Goal: Task Accomplishment & Management: Use online tool/utility

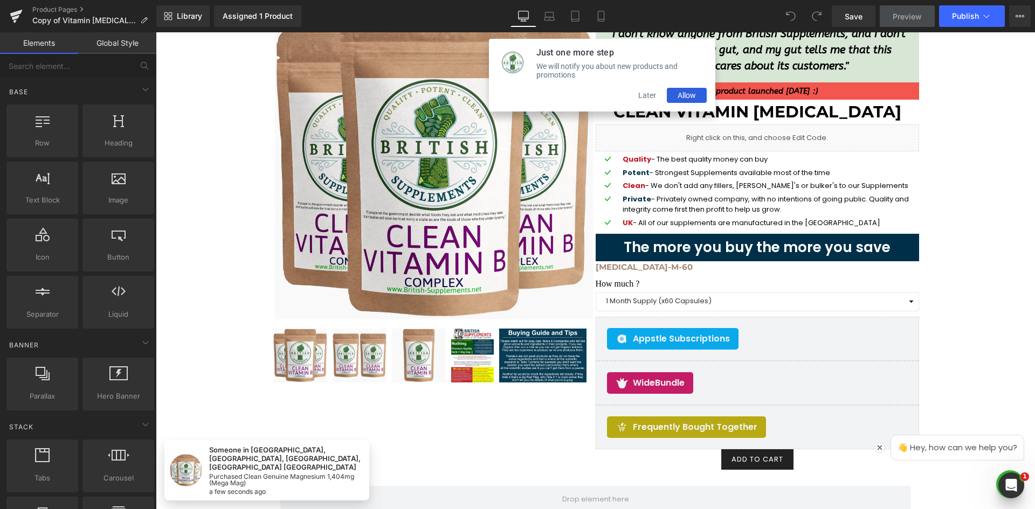
scroll to position [216, 0]
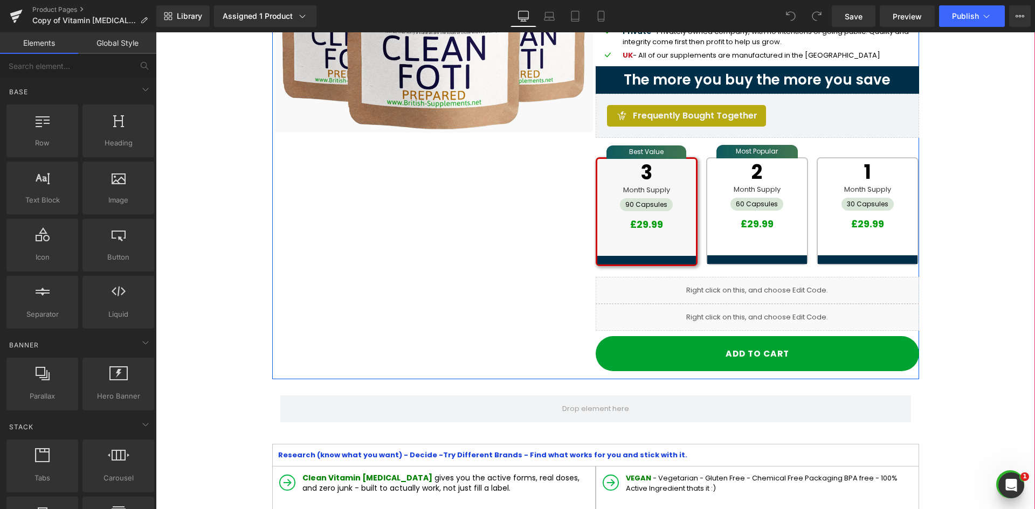
scroll to position [270, 0]
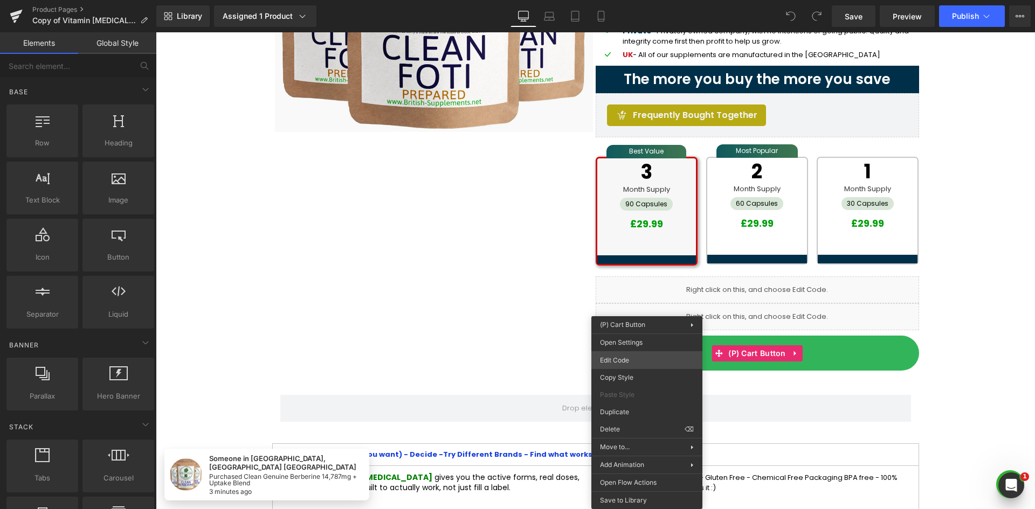
click at [637, 0] on div "You are previewing how the will restyle your page. You can not edit Elements in…" at bounding box center [517, 0] width 1035 height 0
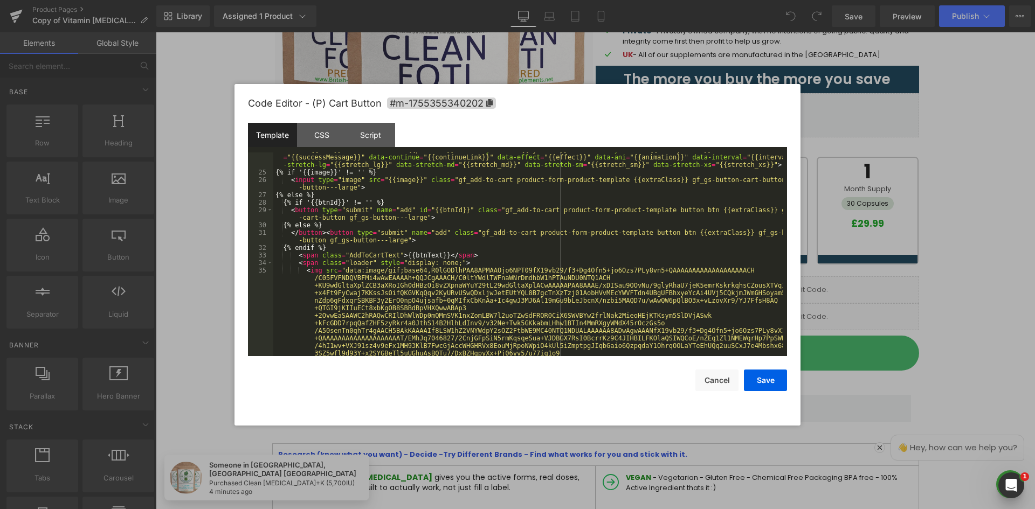
scroll to position [195, 0]
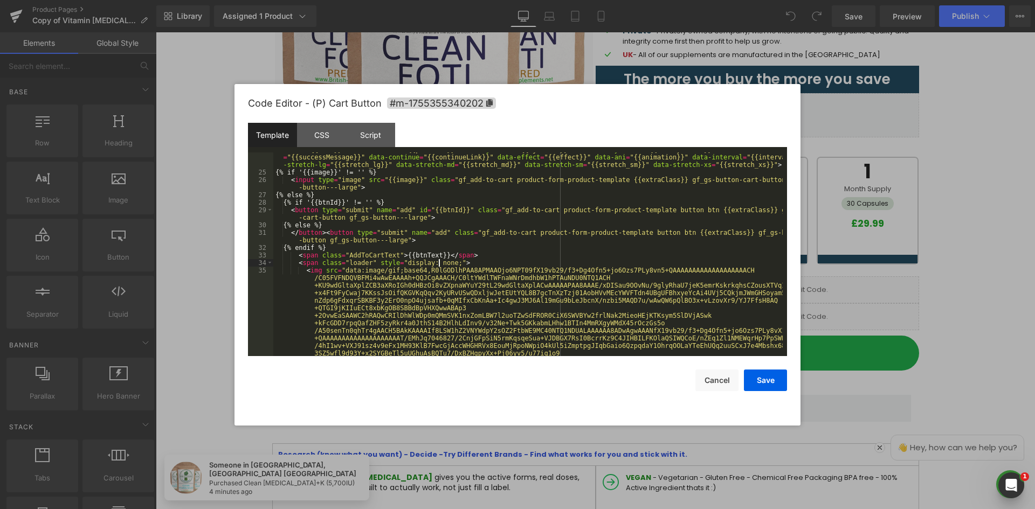
drag, startPoint x: 438, startPoint y: 259, endPoint x: 451, endPoint y: 259, distance: 12.4
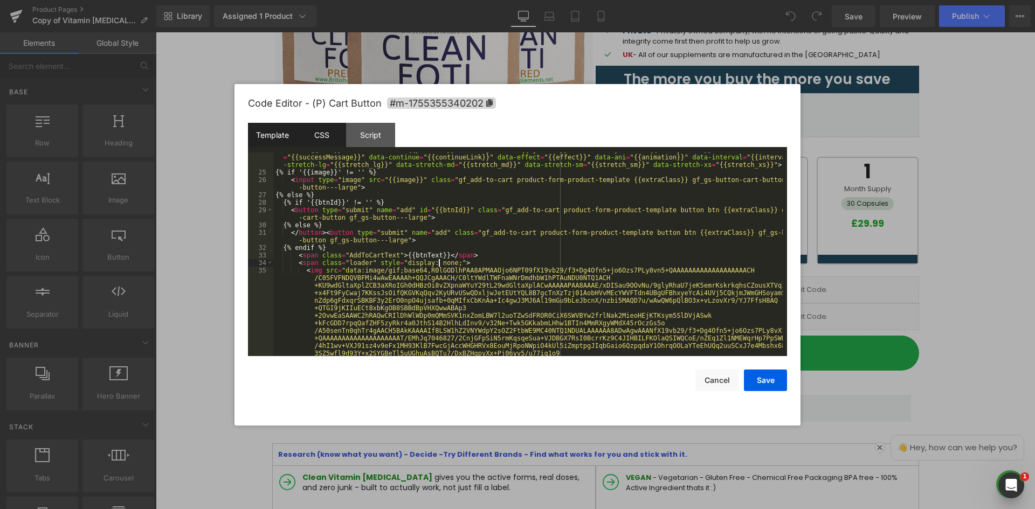
click at [312, 133] on div "CSS" at bounding box center [321, 135] width 49 height 24
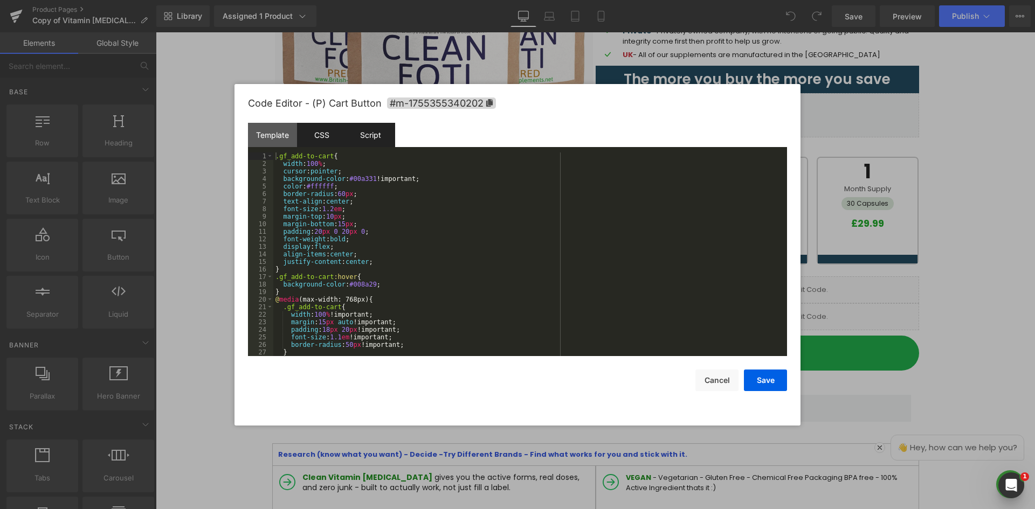
click at [360, 134] on div "Script" at bounding box center [370, 135] width 49 height 24
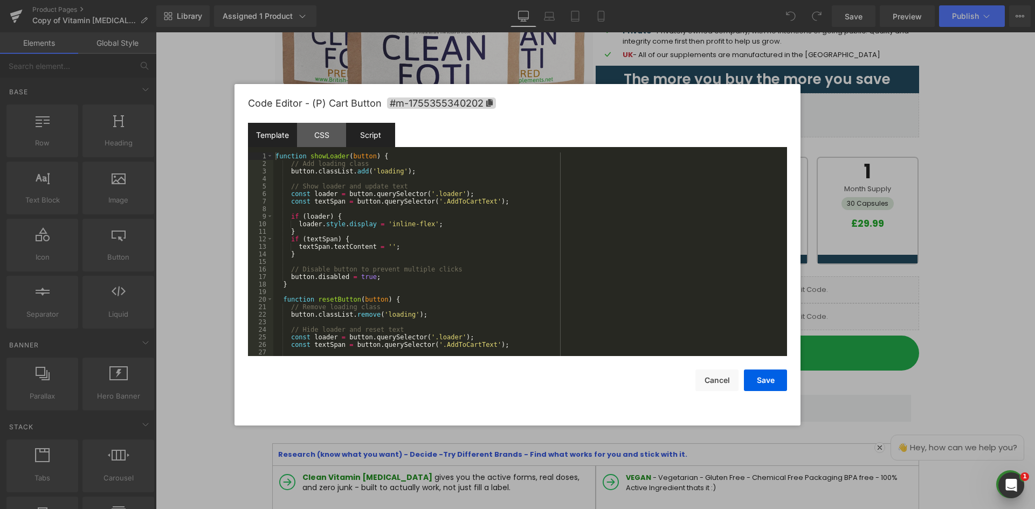
click at [272, 127] on div "Template" at bounding box center [272, 135] width 49 height 24
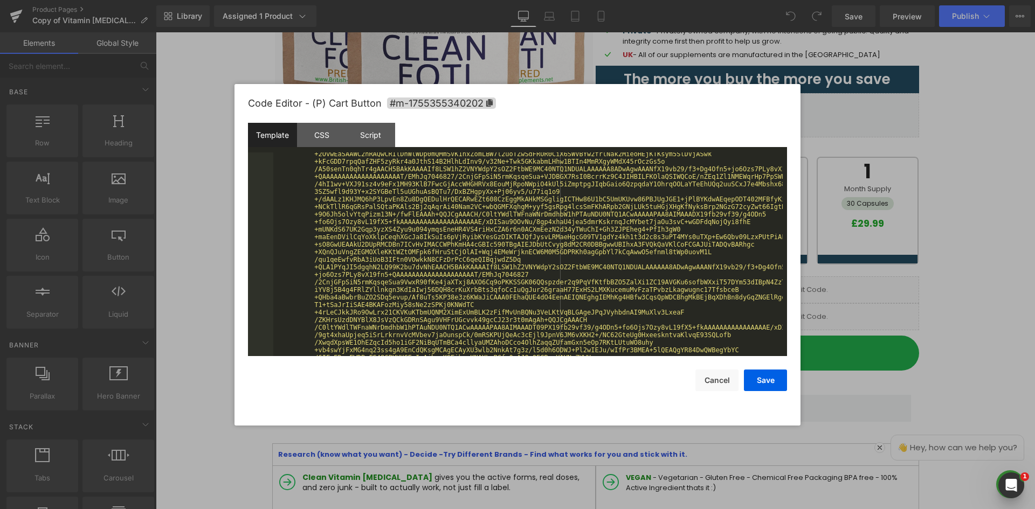
scroll to position [519, 0]
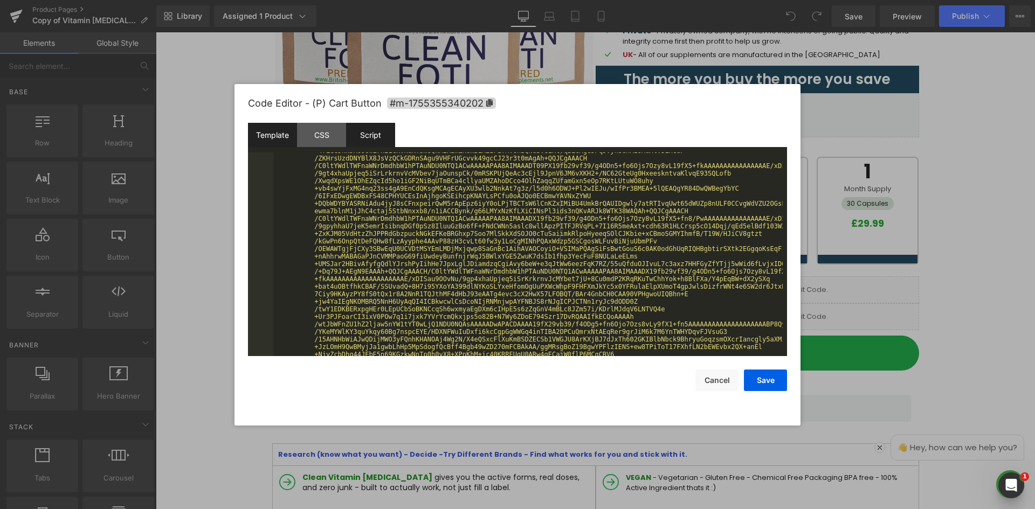
click at [376, 126] on div "Script" at bounding box center [370, 135] width 49 height 24
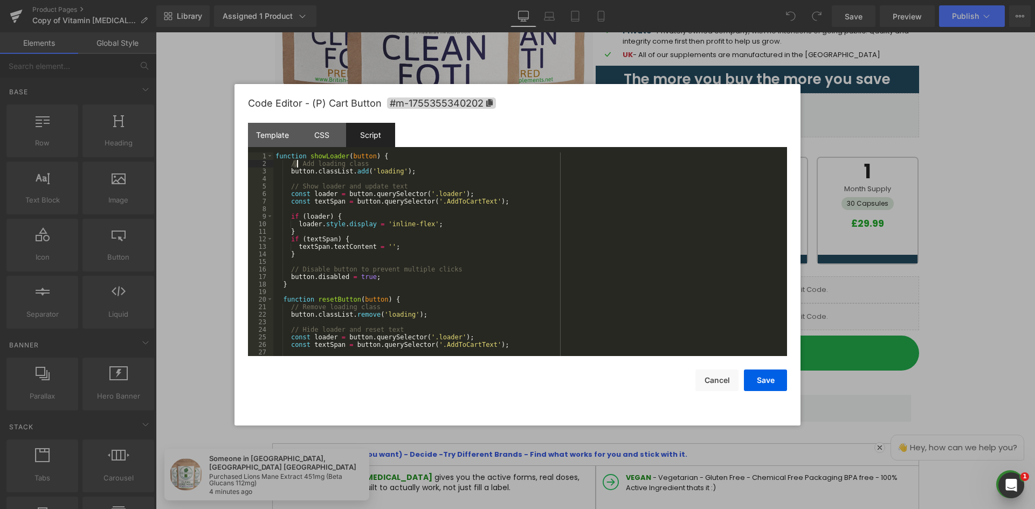
drag, startPoint x: 292, startPoint y: 165, endPoint x: 419, endPoint y: 182, distance: 128.8
click at [361, 163] on div "function showLoader ( button ) { // Add loading class button . classList . add …" at bounding box center [527, 262] width 509 height 219
drag, startPoint x: 310, startPoint y: 186, endPoint x: 411, endPoint y: 192, distance: 101.5
click at [416, 185] on div "function showLoader ( button ) { button . classList . add ( 'loading' ) ; // Sh…" at bounding box center [527, 262] width 509 height 219
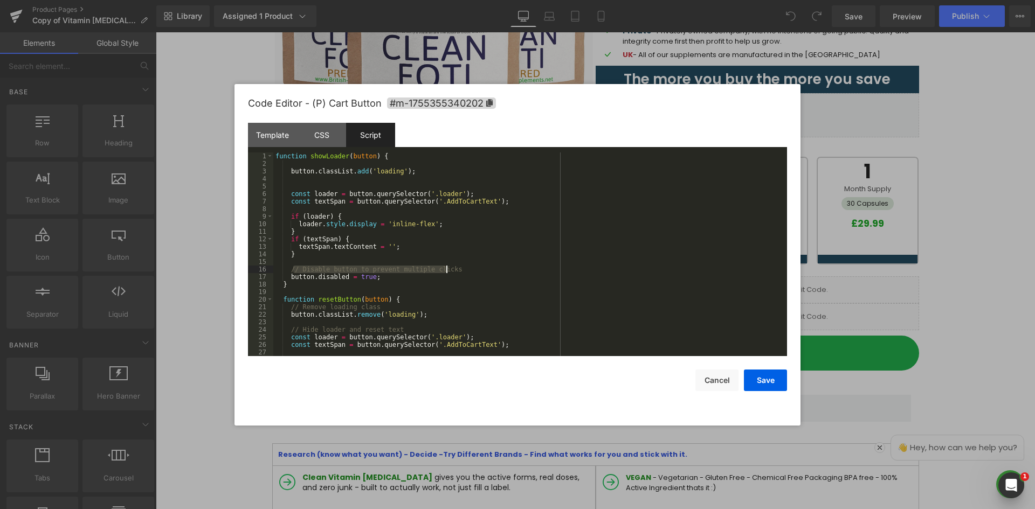
drag, startPoint x: 292, startPoint y: 270, endPoint x: 454, endPoint y: 265, distance: 162.3
click at [454, 266] on div "function showLoader ( button ) { button . classList . add ( 'loading' ) ; const…" at bounding box center [527, 262] width 509 height 219
drag, startPoint x: 287, startPoint y: 307, endPoint x: 406, endPoint y: 308, distance: 118.6
click at [404, 309] on div "function showLoader ( button ) { button . classList . add ( 'loading' ) ; const…" at bounding box center [527, 262] width 509 height 219
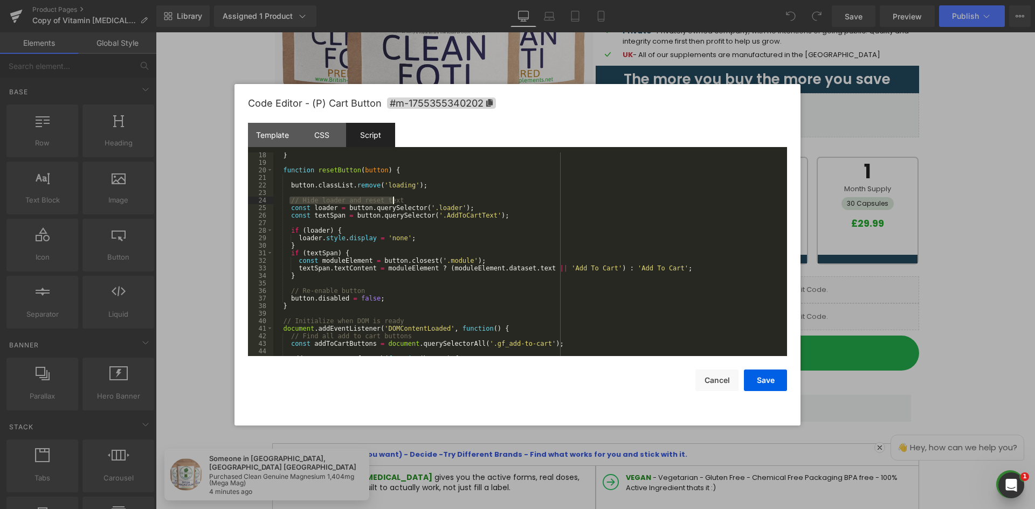
drag, startPoint x: 289, startPoint y: 200, endPoint x: 410, endPoint y: 202, distance: 120.2
click at [410, 202] on div "} function resetButton ( button ) { button . classList . remove ( 'loading' ) ;…" at bounding box center [527, 260] width 509 height 219
drag, startPoint x: 288, startPoint y: 293, endPoint x: 379, endPoint y: 293, distance: 91.1
click at [378, 293] on div "} function resetButton ( button ) { button . classList . remove ( 'loading' ) ;…" at bounding box center [527, 260] width 509 height 219
drag, startPoint x: 308, startPoint y: 321, endPoint x: 421, endPoint y: 320, distance: 113.2
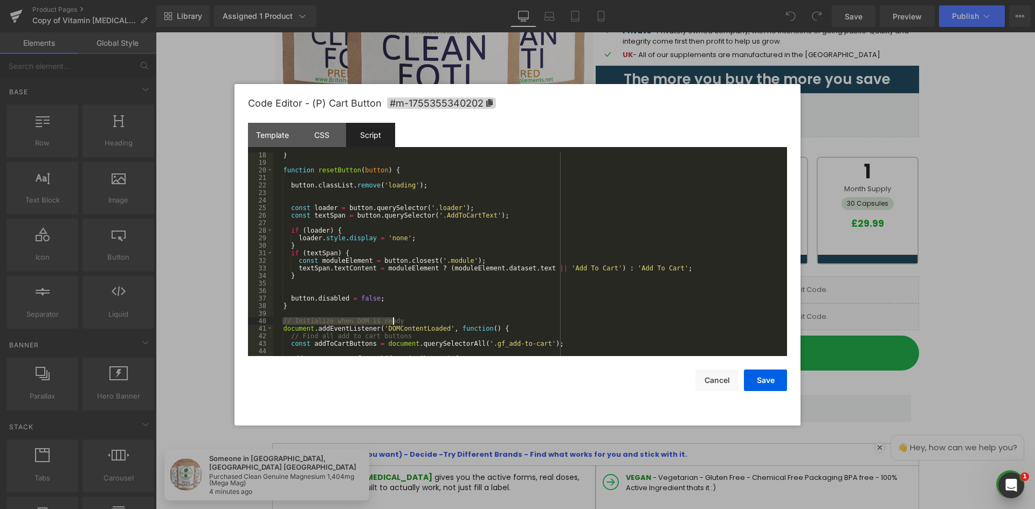
click at [423, 320] on div "} function resetButton ( button ) { button . classList . remove ( 'loading' ) ;…" at bounding box center [527, 260] width 509 height 219
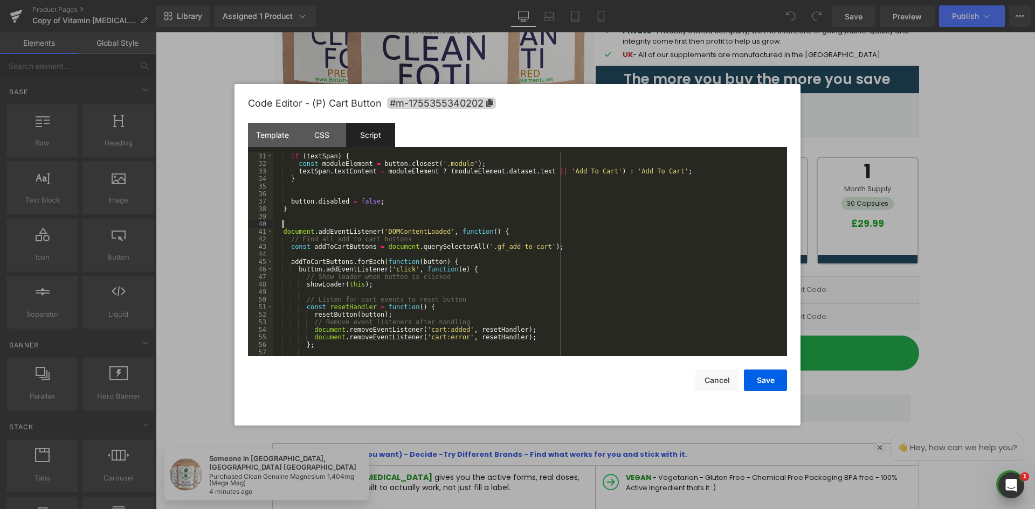
scroll to position [226, 0]
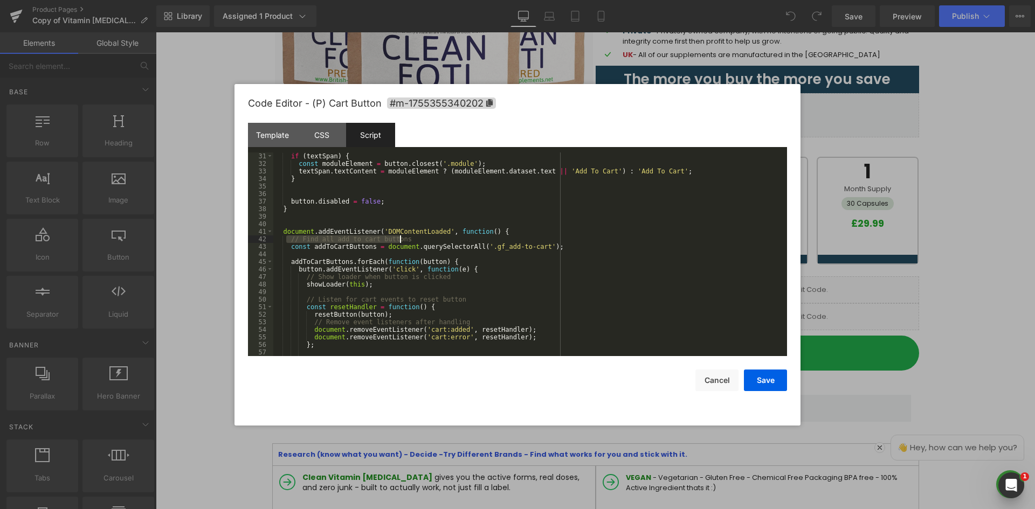
drag, startPoint x: 288, startPoint y: 241, endPoint x: 438, endPoint y: 242, distance: 150.4
click at [438, 242] on div "if ( textSpan ) { const moduleElement = button . closest ( '.module' ) ; textSp…" at bounding box center [527, 262] width 509 height 219
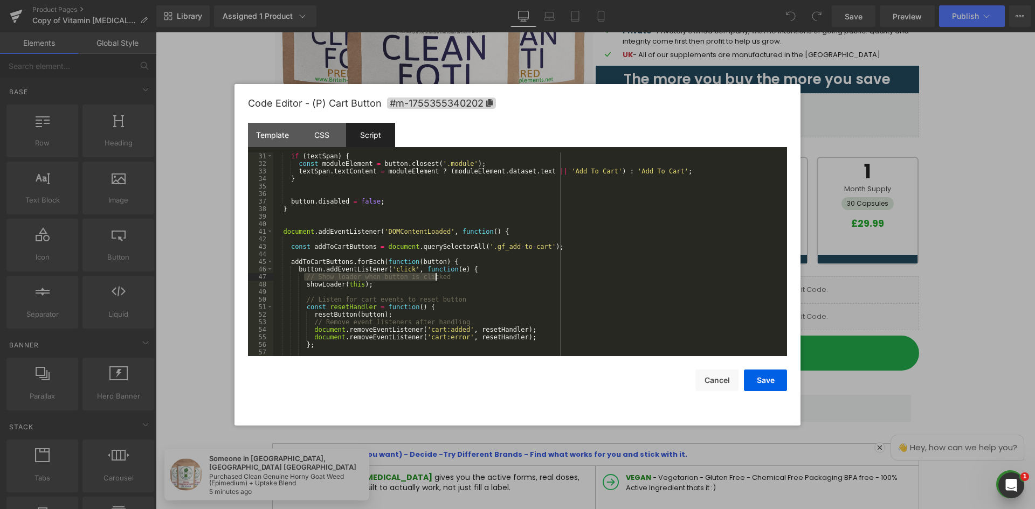
drag, startPoint x: 331, startPoint y: 280, endPoint x: 455, endPoint y: 282, distance: 124.0
click at [472, 274] on div "if ( textSpan ) { const moduleElement = button . closest ( '.module' ) ; textSp…" at bounding box center [527, 262] width 509 height 219
drag, startPoint x: 303, startPoint y: 299, endPoint x: 390, endPoint y: 309, distance: 87.4
click at [477, 298] on div "if ( textSpan ) { const moduleElement = button . closest ( '.module' ) ; textSp…" at bounding box center [527, 262] width 509 height 219
drag, startPoint x: 312, startPoint y: 322, endPoint x: 481, endPoint y: 320, distance: 169.3
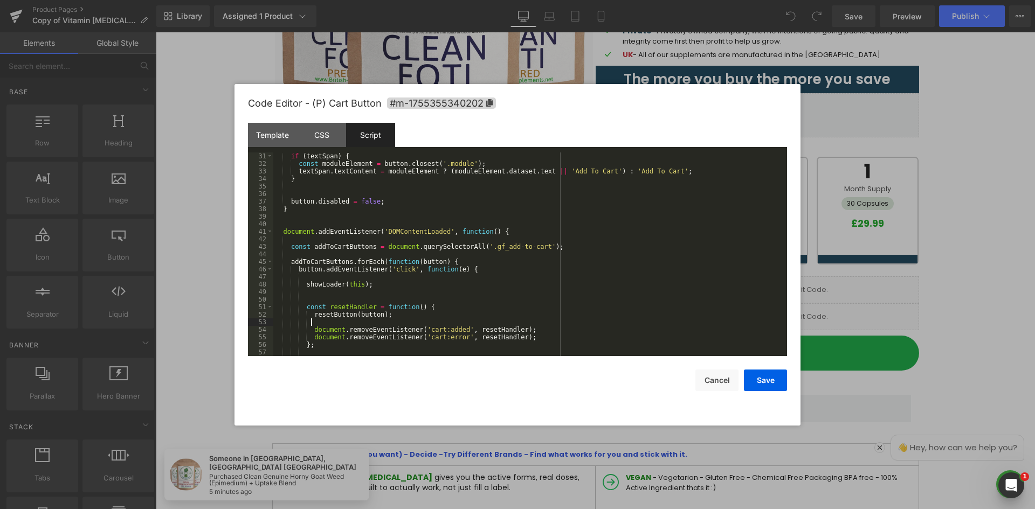
click at [480, 321] on div "if ( textSpan ) { const moduleElement = button . closest ( '.module' ) ; textSp…" at bounding box center [527, 262] width 509 height 219
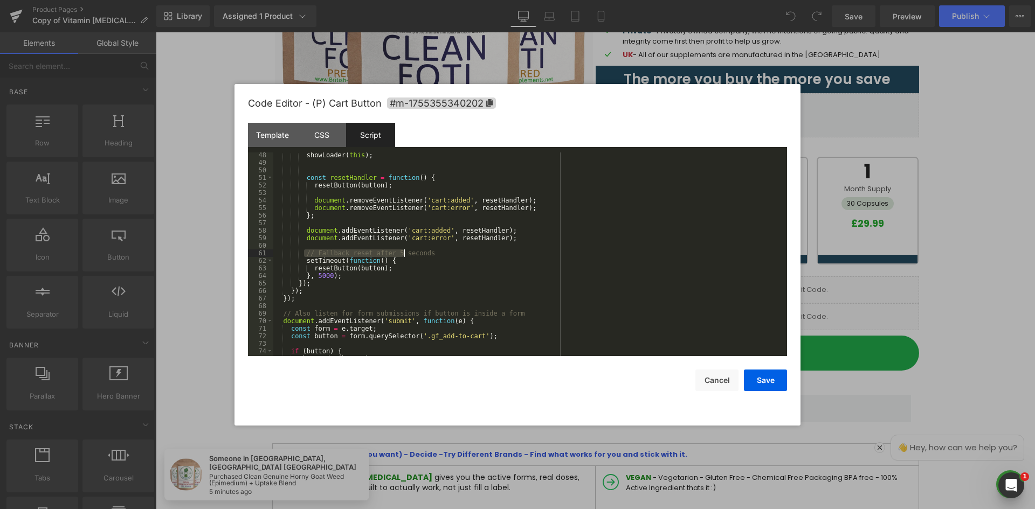
drag, startPoint x: 389, startPoint y: 255, endPoint x: 445, endPoint y: 254, distance: 56.1
click at [445, 254] on div "showLoader ( this ) ; const resetHandler = function ( ) { resetButton ( button …" at bounding box center [527, 260] width 509 height 219
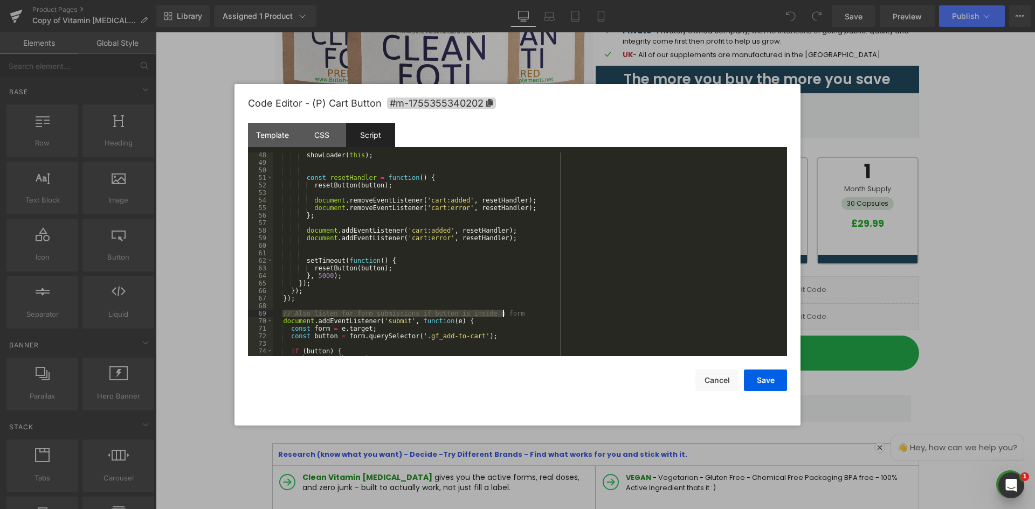
drag, startPoint x: 282, startPoint y: 315, endPoint x: 523, endPoint y: 316, distance: 240.4
click at [529, 313] on div "showLoader ( this ) ; const resetHandler = function ( ) { resetButton ( button …" at bounding box center [527, 260] width 509 height 219
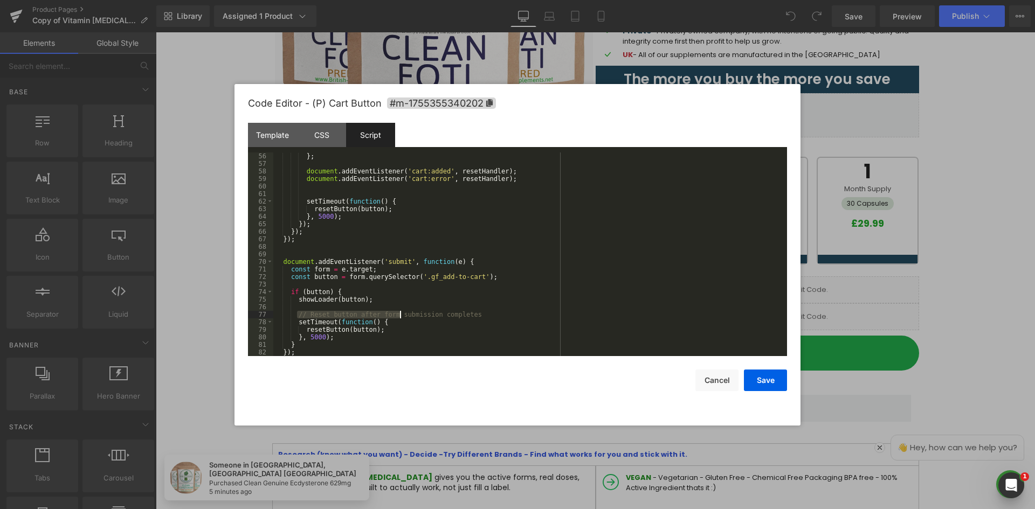
drag, startPoint x: 296, startPoint y: 316, endPoint x: 353, endPoint y: 177, distance: 150.4
click at [483, 312] on div "} ; document . addEventListener ( 'cart:added' , resetHandler ) ; document . ad…" at bounding box center [527, 262] width 509 height 219
click at [318, 138] on div "CSS" at bounding box center [321, 135] width 49 height 24
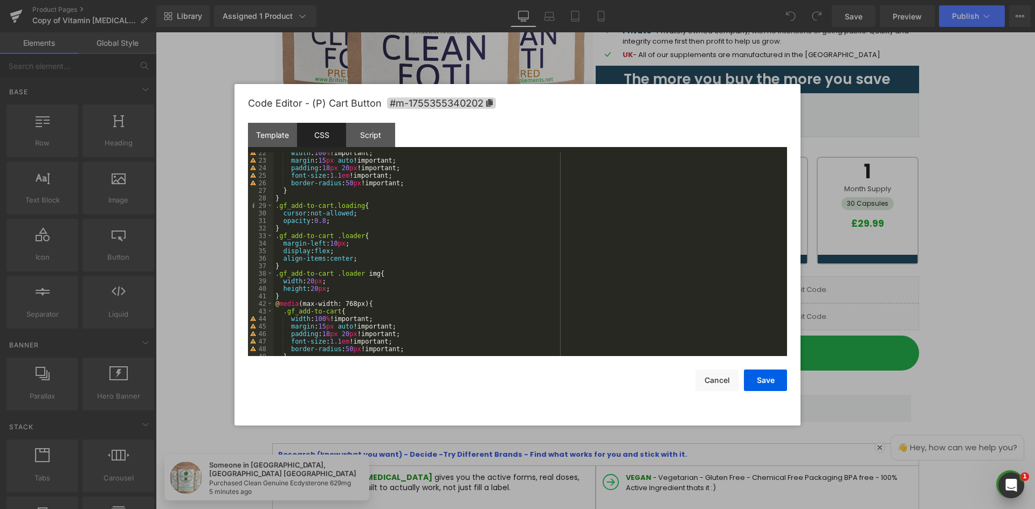
scroll to position [211, 0]
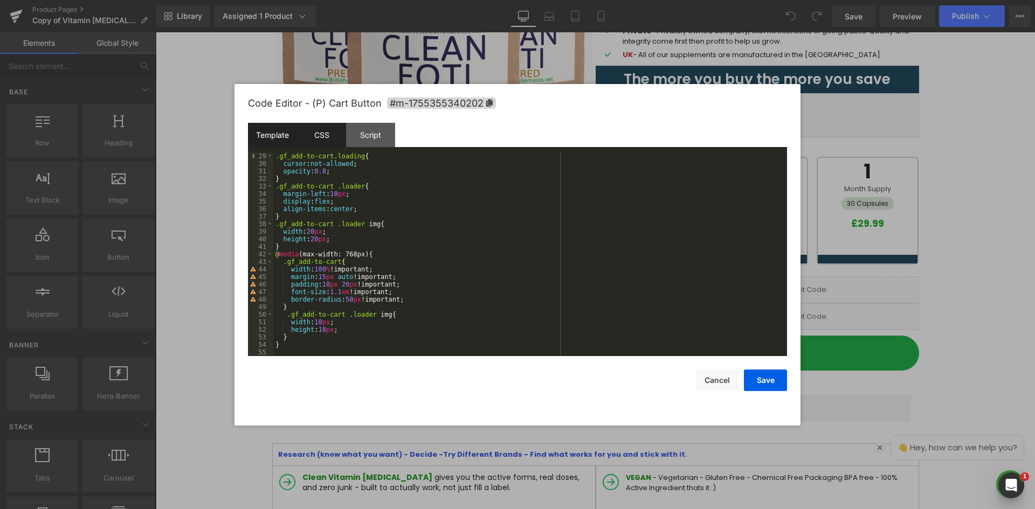
click at [271, 128] on div "Template" at bounding box center [272, 135] width 49 height 24
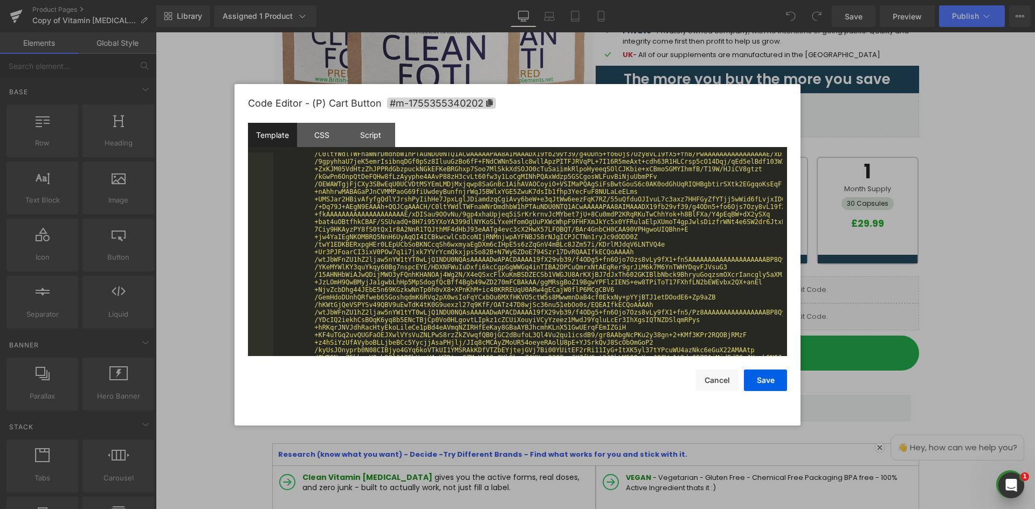
scroll to position [777, 0]
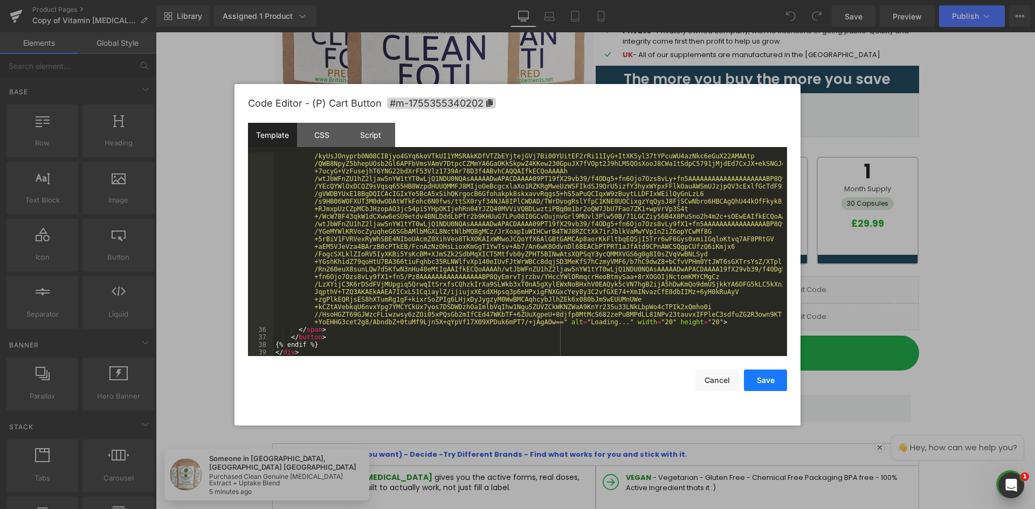
drag, startPoint x: 772, startPoint y: 377, endPoint x: 781, endPoint y: 377, distance: 8.6
click at [771, 377] on button "Save" at bounding box center [765, 381] width 43 height 22
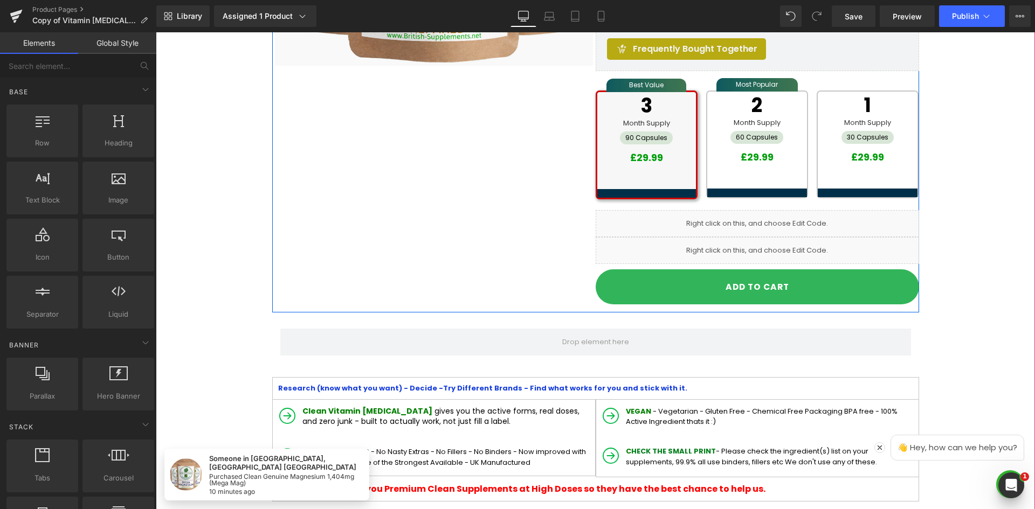
scroll to position [431, 0]
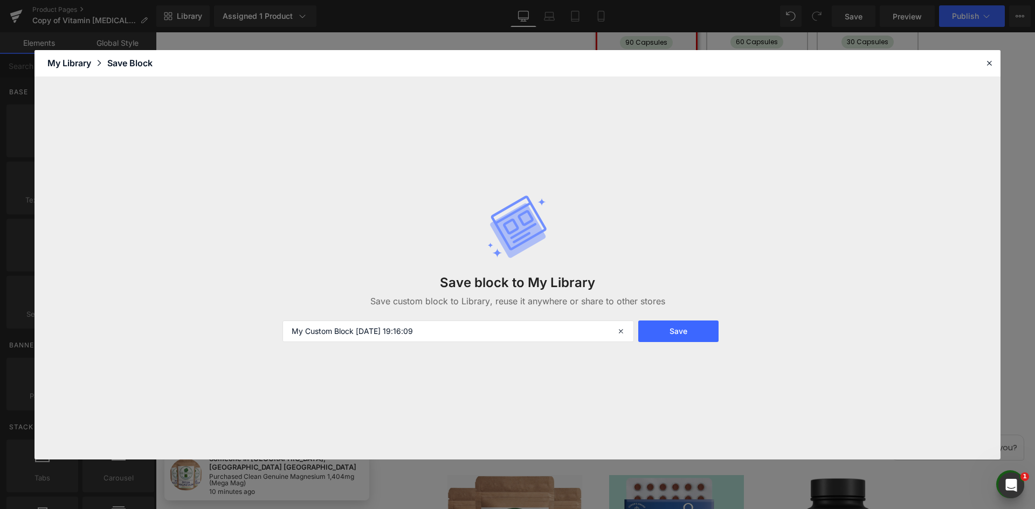
click at [671, 280] on h3 "Save block to My Library" at bounding box center [517, 283] width 349 height 16
drag, startPoint x: 80, startPoint y: 61, endPoint x: 832, endPoint y: 30, distance: 752.0
click at [987, 63] on icon at bounding box center [989, 63] width 10 height 10
click at [452, 334] on input "My Custom Block 2025-08-18 19:17:58" at bounding box center [457, 332] width 351 height 22
drag, startPoint x: 506, startPoint y: 330, endPoint x: 259, endPoint y: 321, distance: 247.6
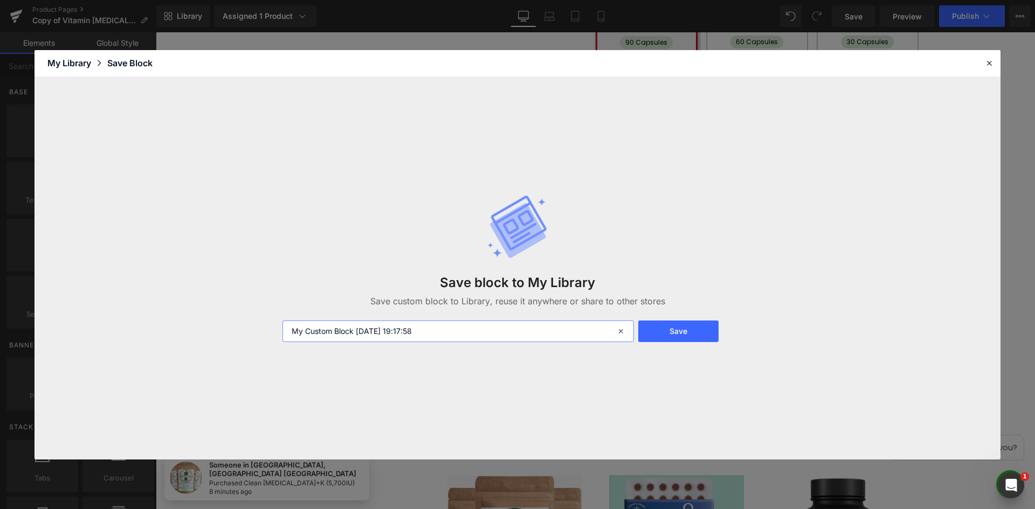
click at [259, 321] on div "Save block to My Library Save custom block to Library, reuse it anywhere or sha…" at bounding box center [517, 268] width 966 height 383
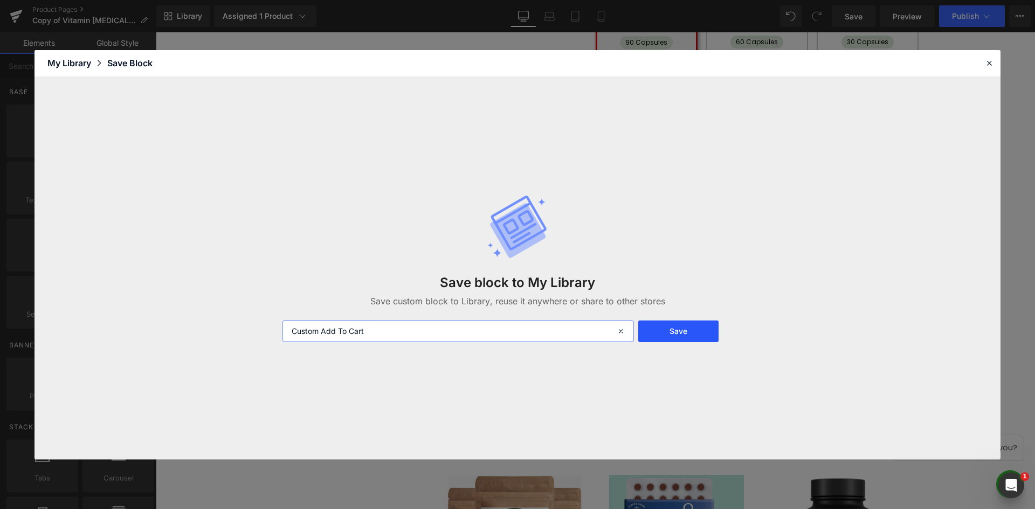
type input "Custom Add To Cart"
click at [661, 325] on button "Save" at bounding box center [678, 332] width 80 height 22
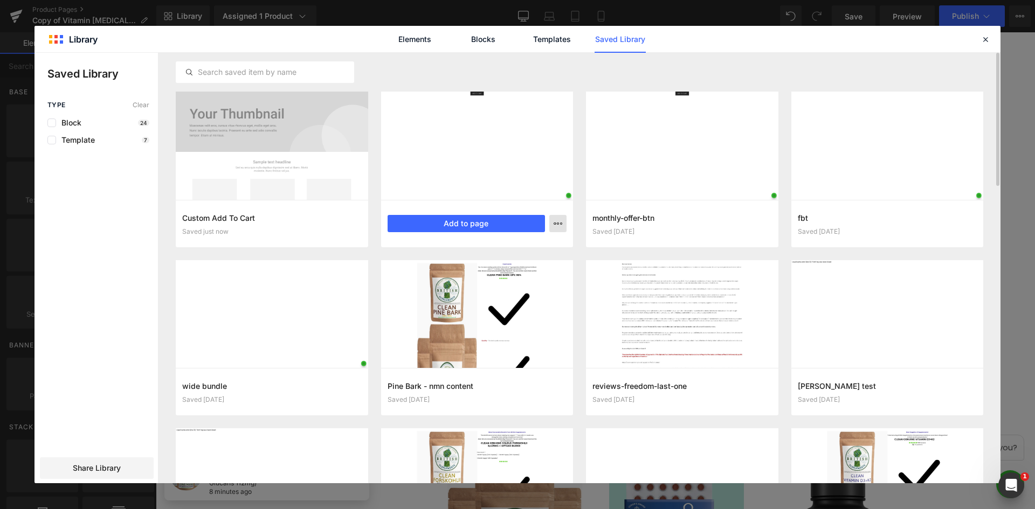
click at [558, 223] on icon "button" at bounding box center [558, 223] width 9 height 9
click at [488, 65] on div at bounding box center [517, 268] width 966 height 431
click at [559, 223] on icon "button" at bounding box center [558, 223] width 9 height 9
click at [540, 77] on div at bounding box center [517, 268] width 966 height 431
click at [562, 222] on icon "button" at bounding box center [558, 223] width 9 height 9
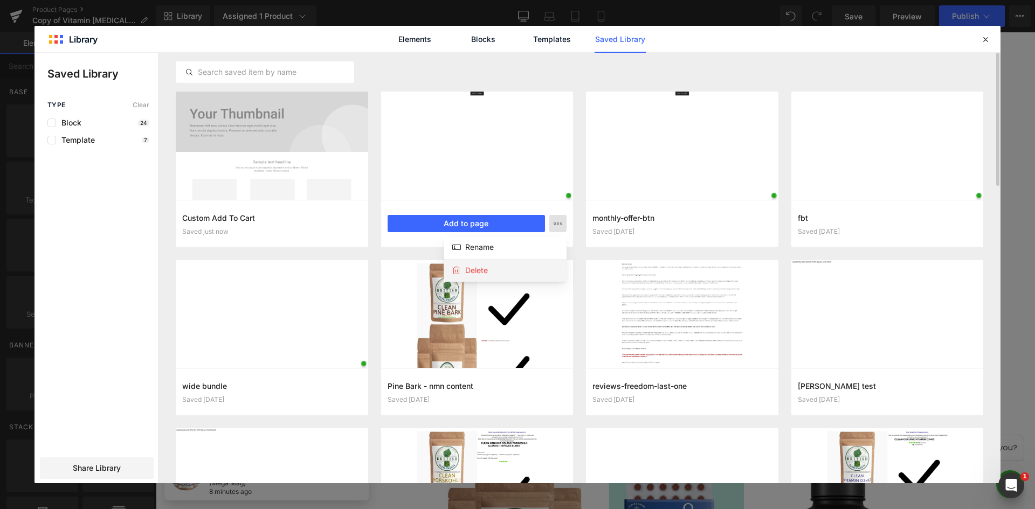
click at [475, 272] on p "Delete" at bounding box center [476, 271] width 23 height 10
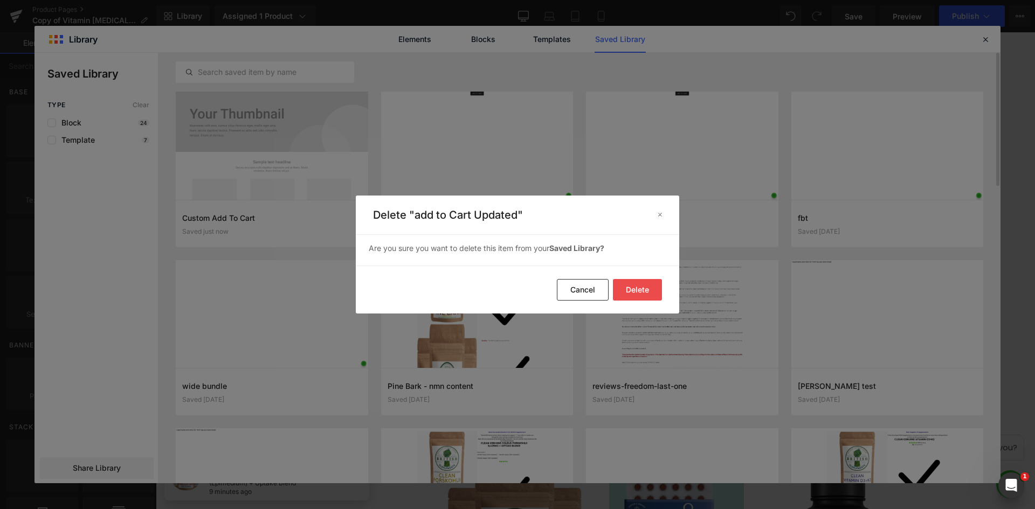
click at [643, 290] on button "Delete" at bounding box center [637, 290] width 49 height 22
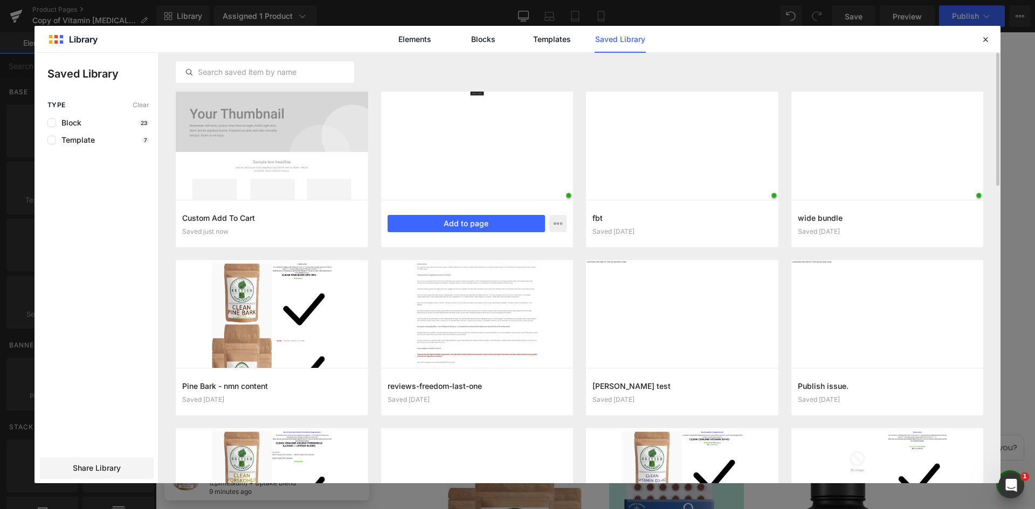
drag, startPoint x: 507, startPoint y: 225, endPoint x: 352, endPoint y: 192, distance: 158.7
click at [507, 225] on button "Add to page" at bounding box center [467, 223] width 158 height 17
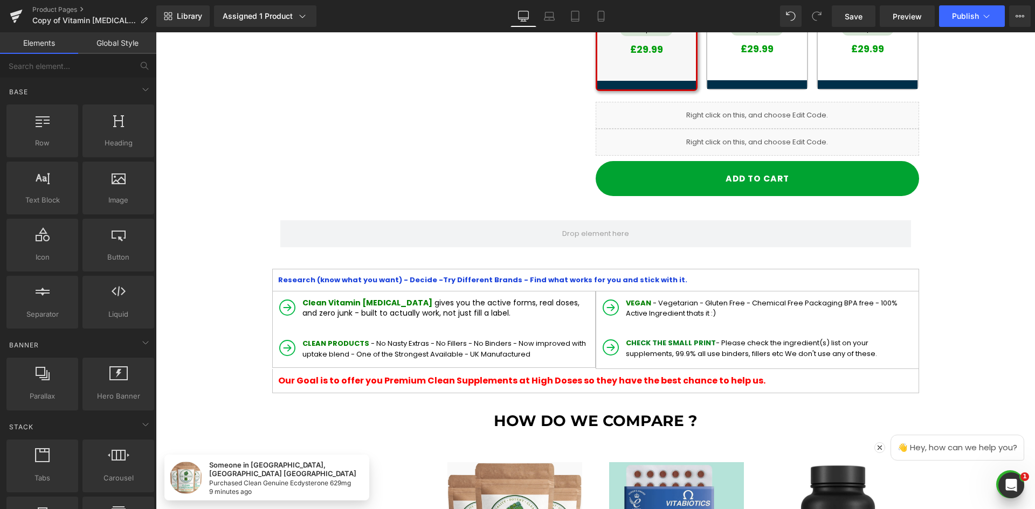
scroll to position [0, 0]
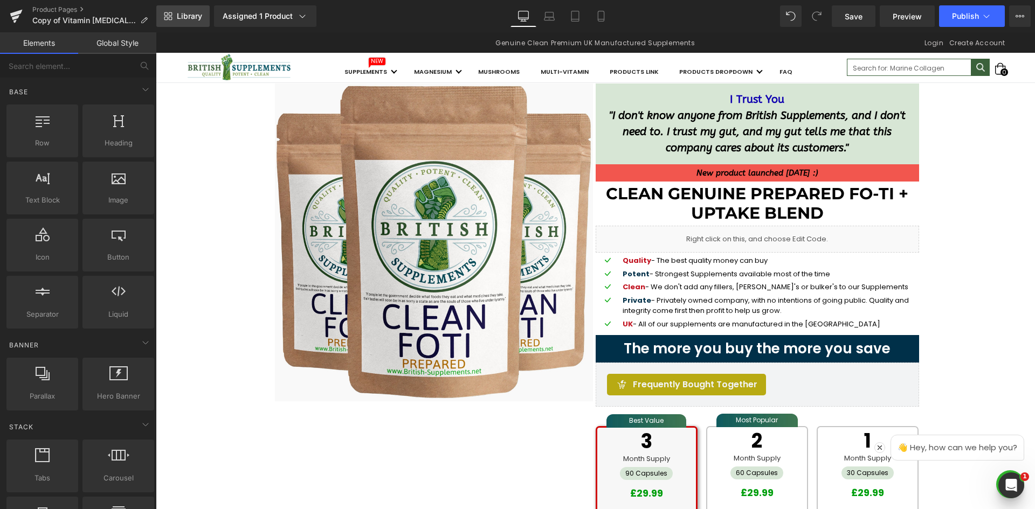
click at [183, 21] on link "Library" at bounding box center [182, 16] width 53 height 22
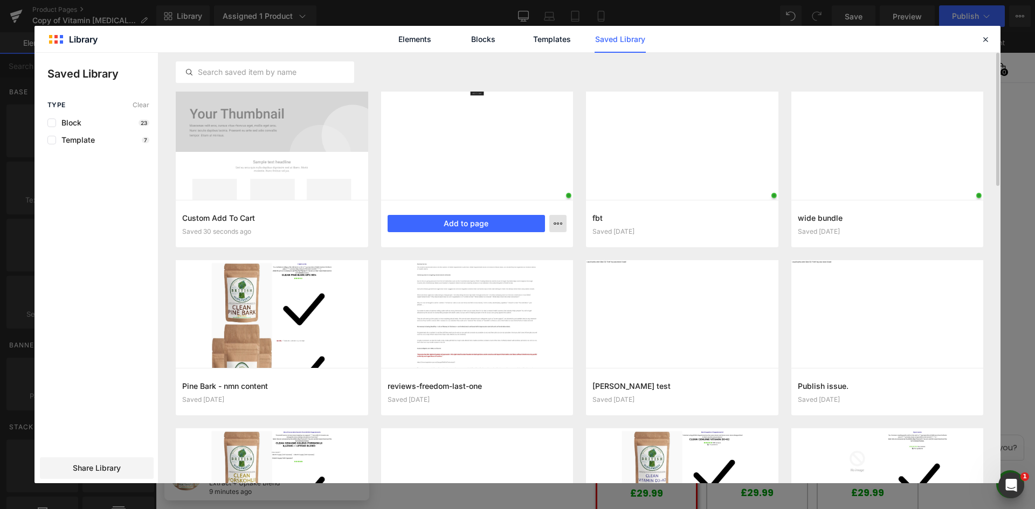
click at [568, 223] on div "monthly-offer-btn Saved 1 day ago Add to page" at bounding box center [477, 223] width 192 height 47
click at [558, 223] on icon "button" at bounding box center [558, 223] width 9 height 9
click at [515, 271] on div "Delete" at bounding box center [505, 270] width 123 height 23
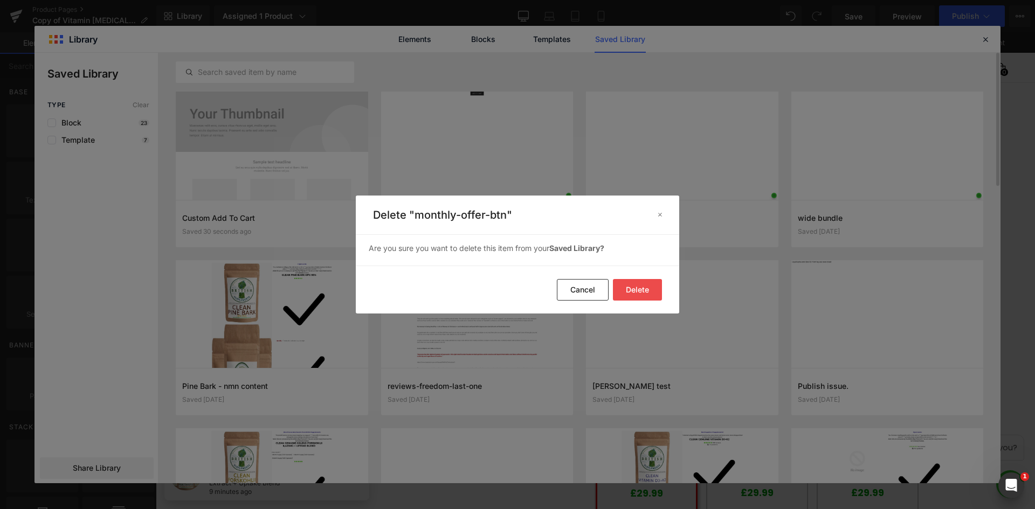
click at [634, 289] on button "Delete" at bounding box center [637, 290] width 49 height 22
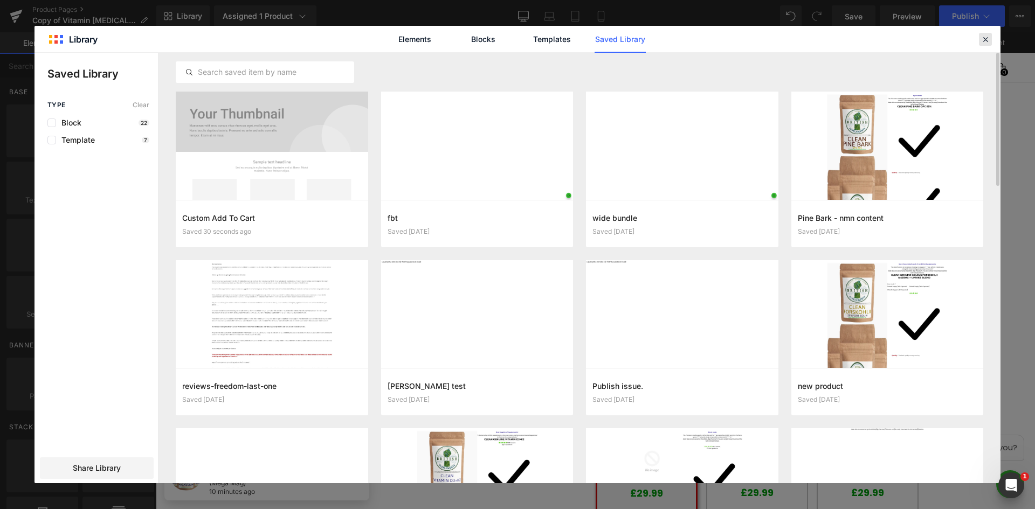
click at [989, 39] on icon at bounding box center [985, 39] width 10 height 10
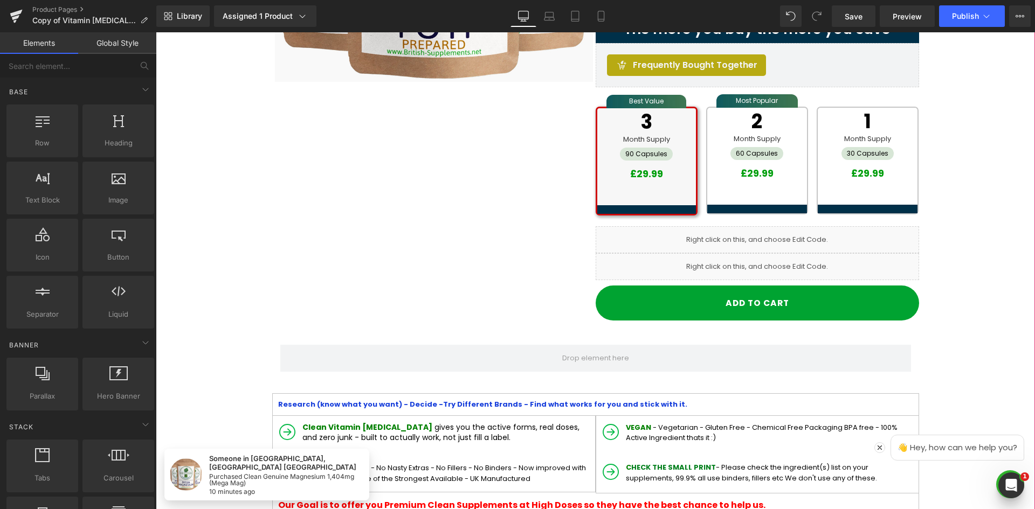
scroll to position [431, 0]
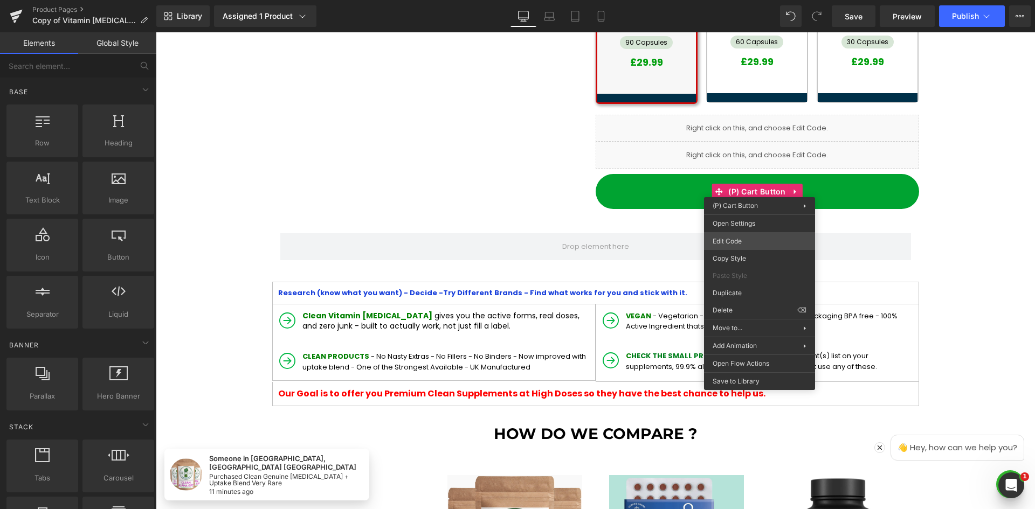
click at [745, 0] on div "You are previewing how the will restyle your page. You can not edit Elements in…" at bounding box center [517, 0] width 1035 height 0
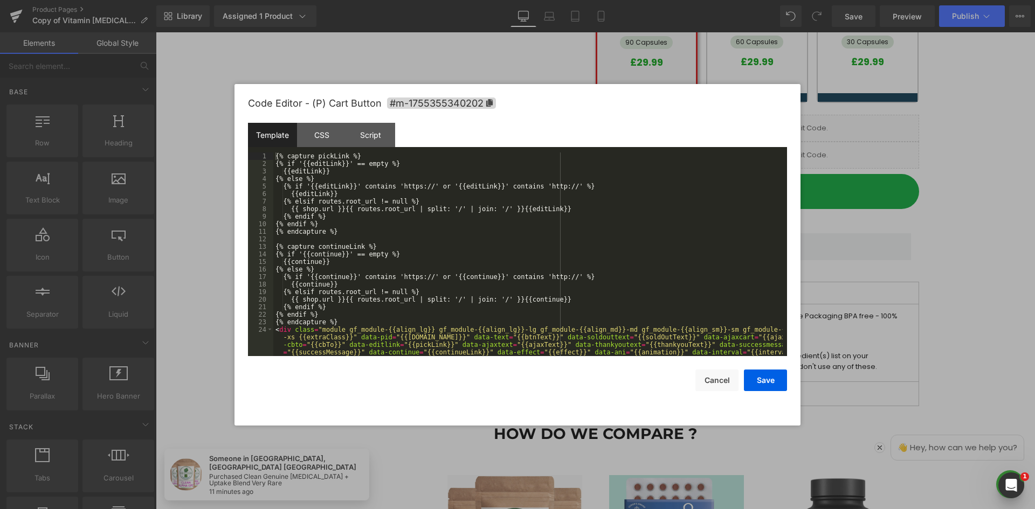
click at [416, 229] on div "{% capture pickLink %} {% if '{{editLink}}' == empty %} {{editLink}} {% else %}…" at bounding box center [527, 277] width 509 height 249
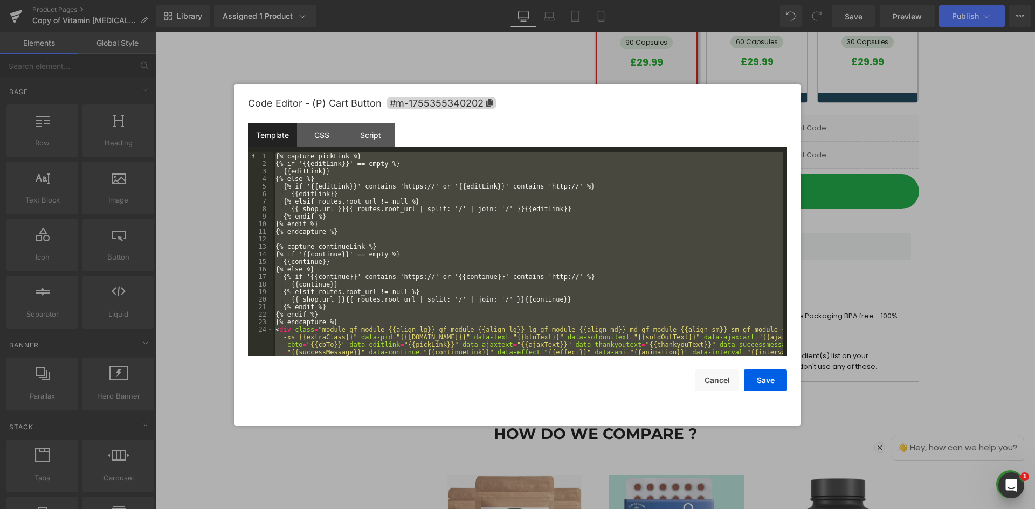
click at [408, 317] on div "{% capture pickLink %} {% if '{{editLink}}' == empty %} {{editLink}} {% else %}…" at bounding box center [527, 255] width 509 height 204
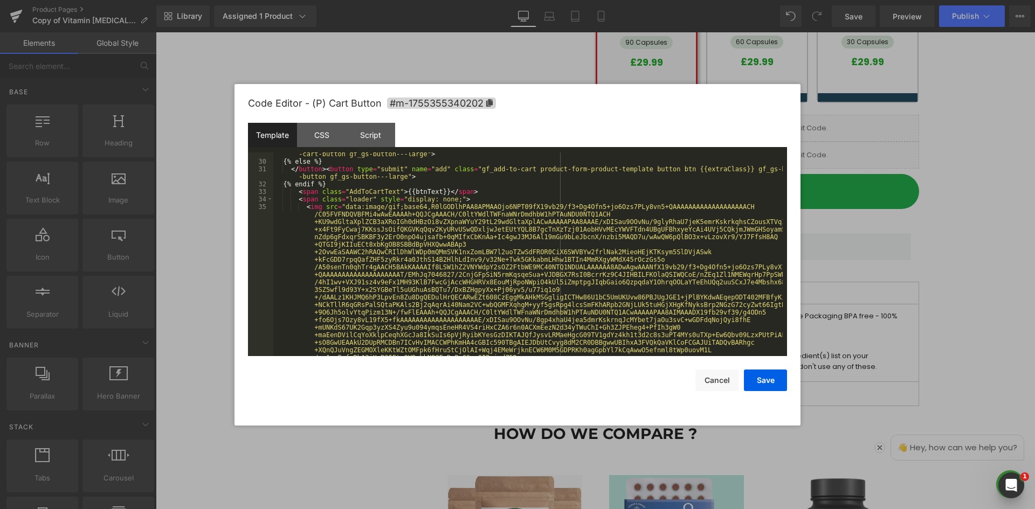
scroll to position [194, 0]
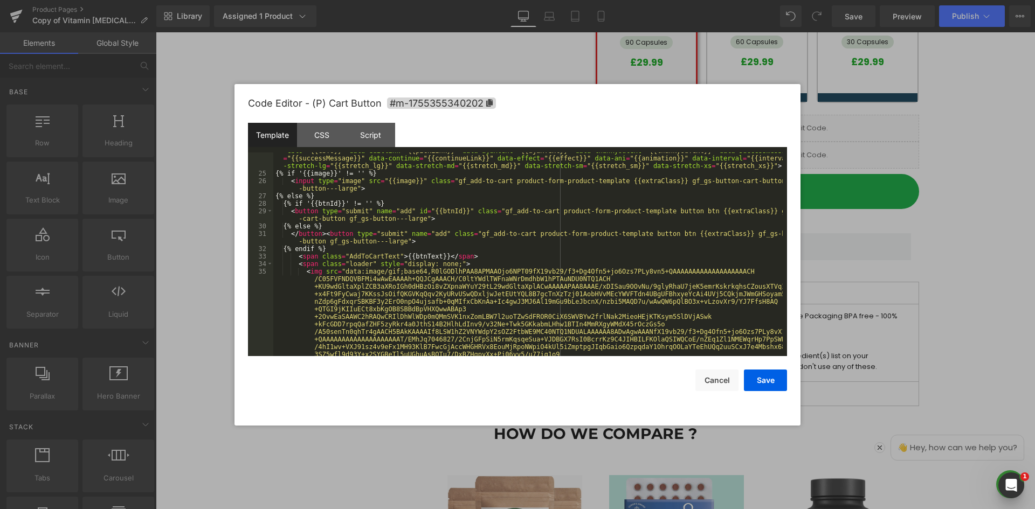
drag, startPoint x: 377, startPoint y: 266, endPoint x: 403, endPoint y: 229, distance: 45.3
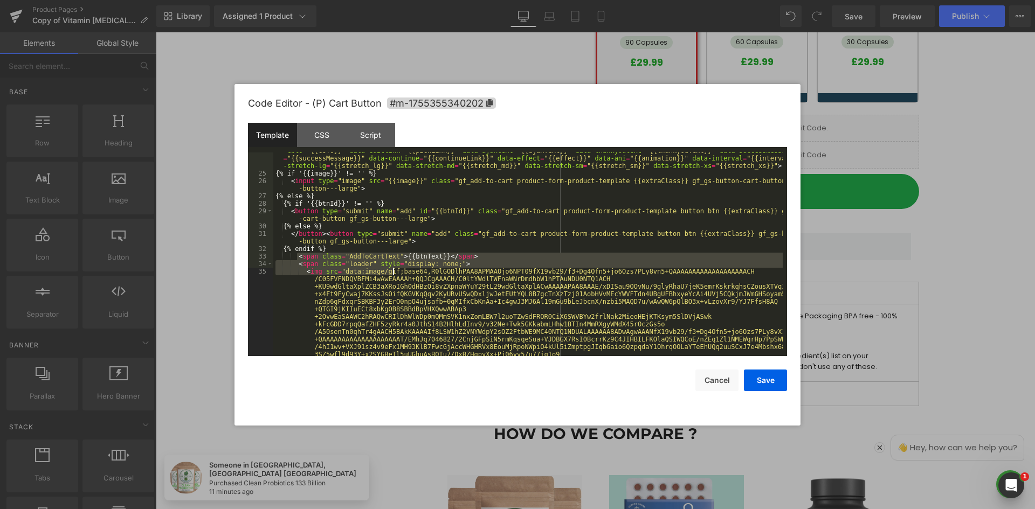
drag, startPoint x: 297, startPoint y: 258, endPoint x: 395, endPoint y: 273, distance: 98.7
drag, startPoint x: 341, startPoint y: 275, endPoint x: 315, endPoint y: 271, distance: 26.1
click at [340, 275] on div "< div class = "module gf_module-{{align_lg}} gf_module-{{align_lg}}-lg gf_modul…" at bounding box center [527, 255] width 509 height 204
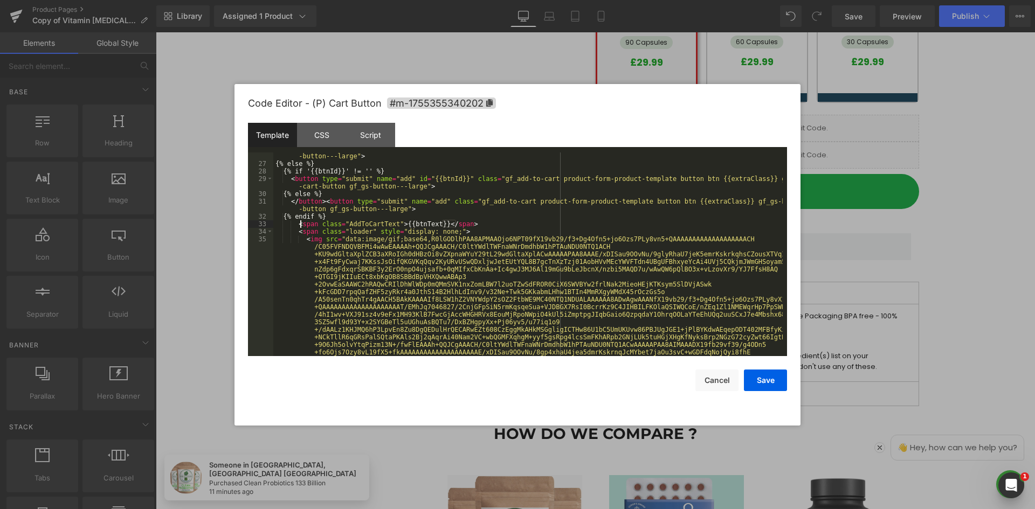
scroll to position [259, 0]
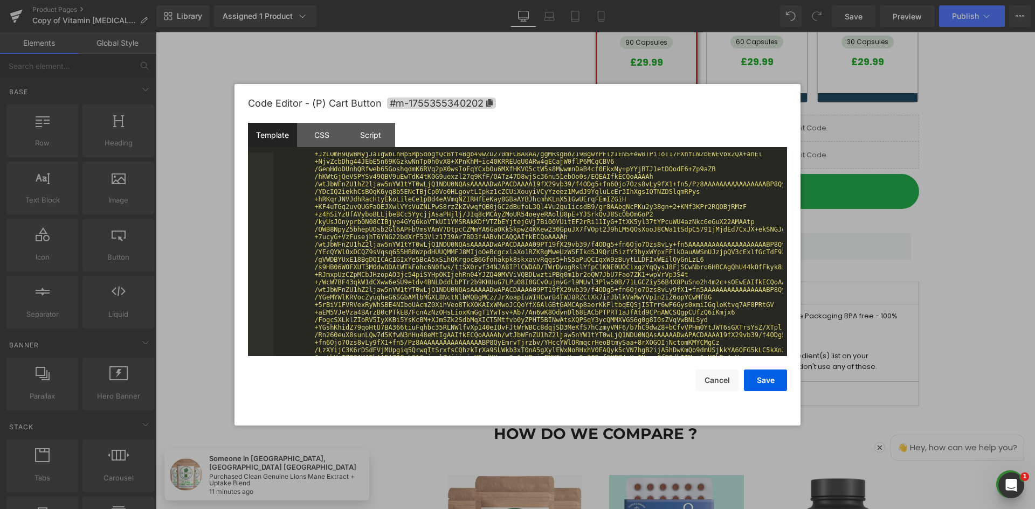
scroll to position [777, 0]
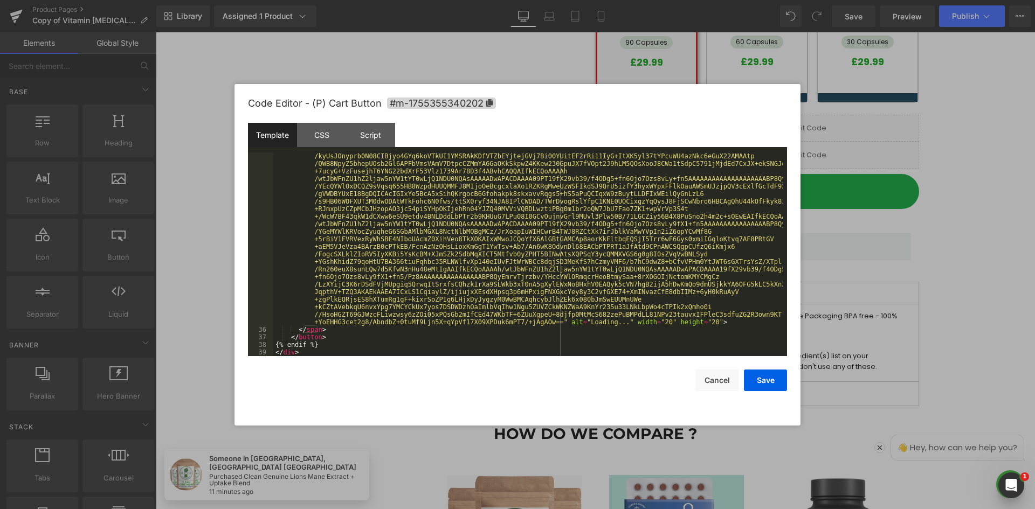
click at [327, 329] on div "< img src = "data:image/gif;base64,R0lGODlhPAA8APMAAOjo6NPT09fX19vb29/f3+Dg4Ofn…" at bounding box center [527, 111] width 509 height 853
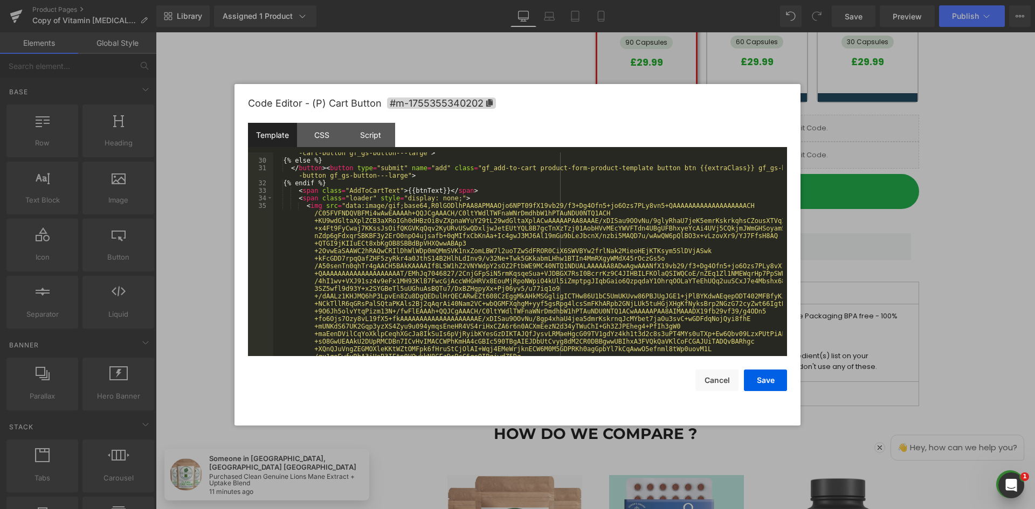
scroll to position [195, 0]
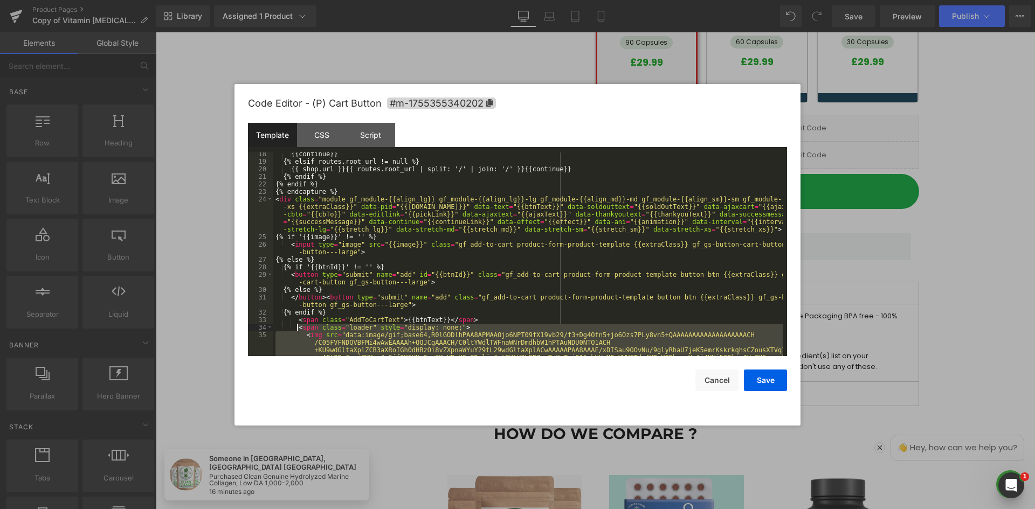
scroll to position [260, 0]
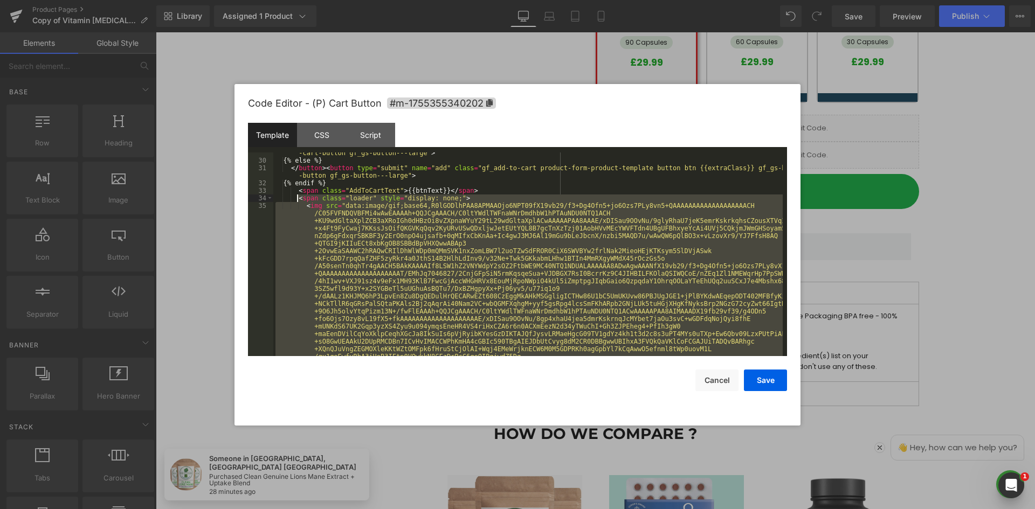
click at [451, 203] on div "< button type = "submit" name = "add" id = "{{btnId}}" class = "gf_add-to-cart …" at bounding box center [527, 255] width 509 height 204
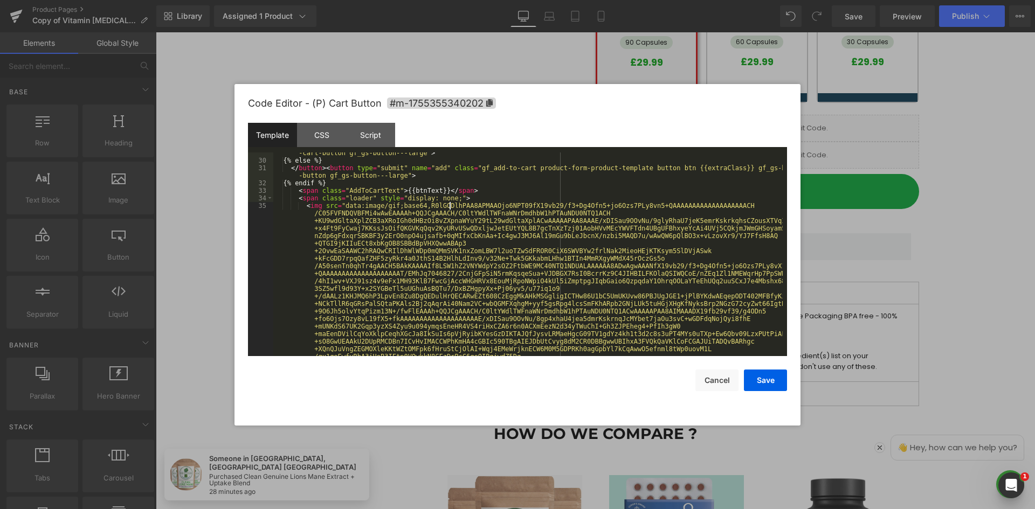
click at [713, 378] on button "Cancel" at bounding box center [716, 381] width 43 height 22
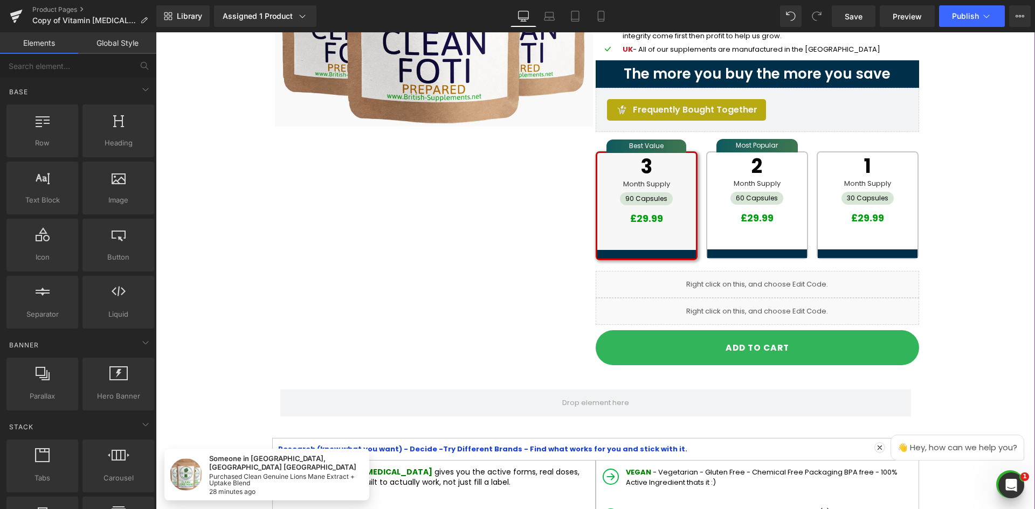
scroll to position [270, 0]
